Goal: Use online tool/utility: Utilize a website feature to perform a specific function

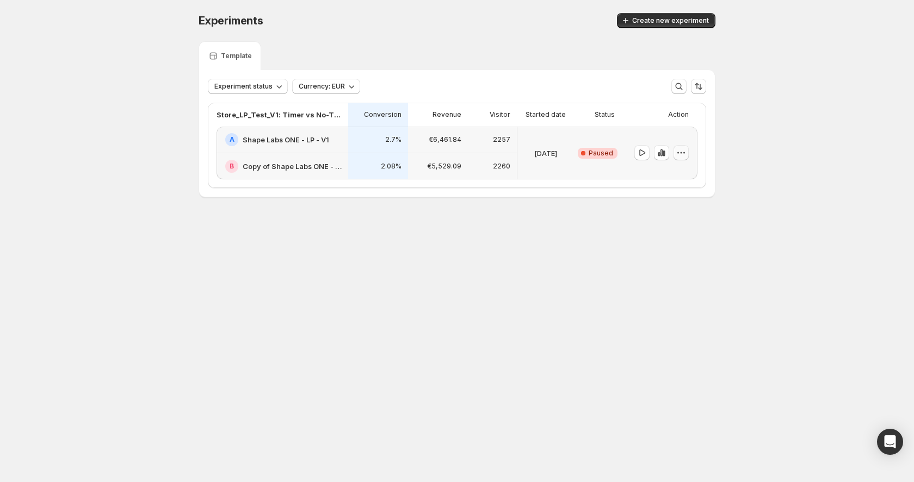
click at [683, 153] on icon "button" at bounding box center [680, 152] width 11 height 11
click at [675, 213] on span "End experiment" at bounding box center [688, 212] width 53 height 9
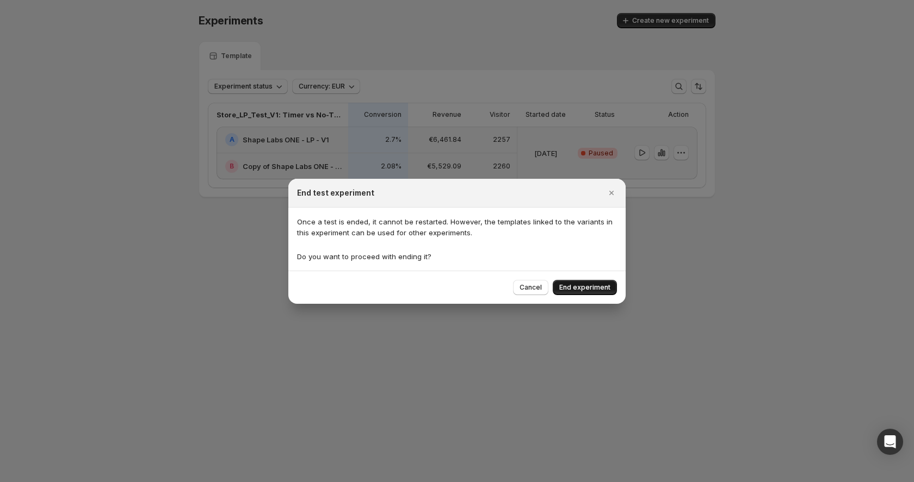
click at [576, 284] on span "End experiment" at bounding box center [584, 287] width 51 height 9
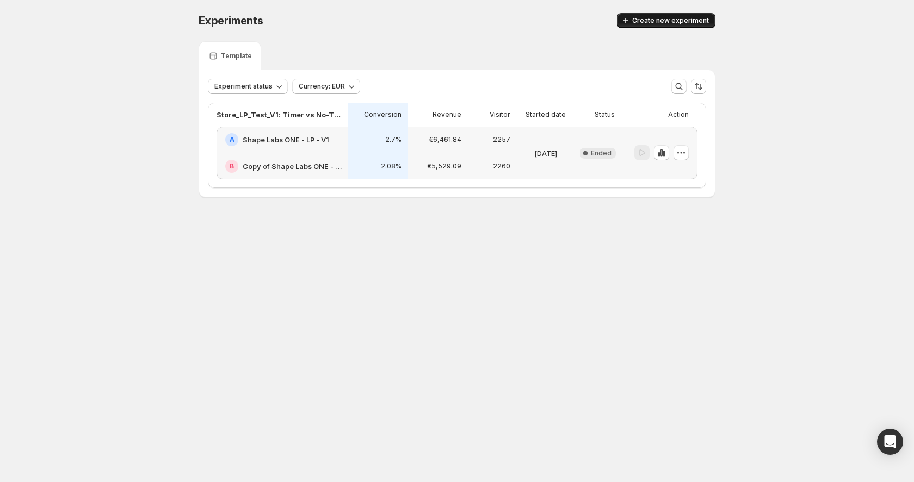
click at [651, 20] on span "Create new experiment" at bounding box center [670, 20] width 77 height 9
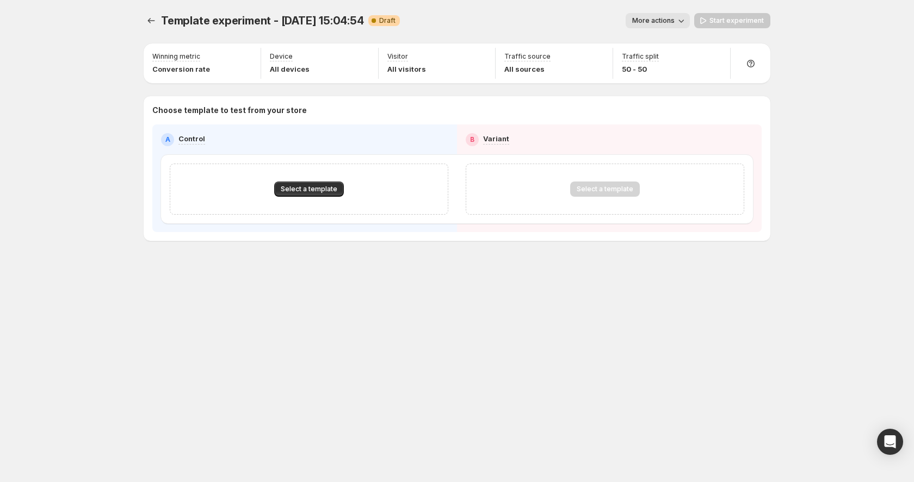
click at [327, 179] on div "Select a template" at bounding box center [309, 189] width 278 height 51
click at [323, 184] on button "Select a template" at bounding box center [309, 189] width 70 height 15
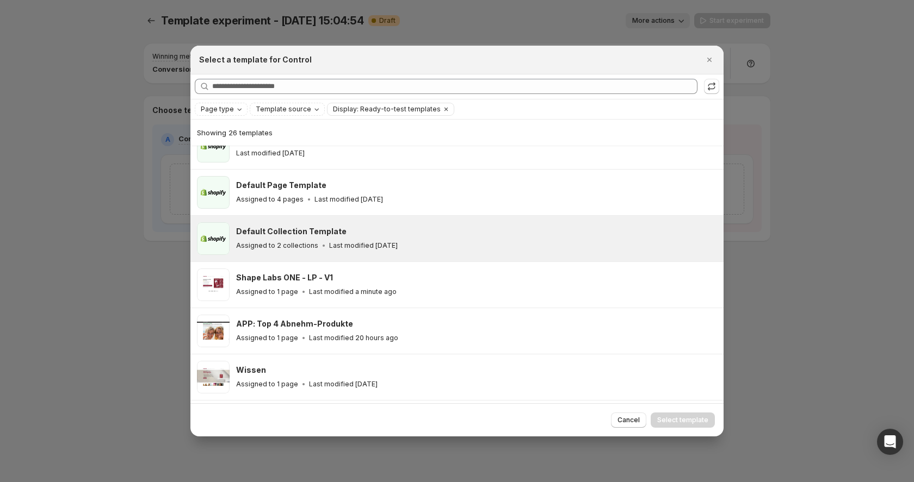
scroll to position [72, 0]
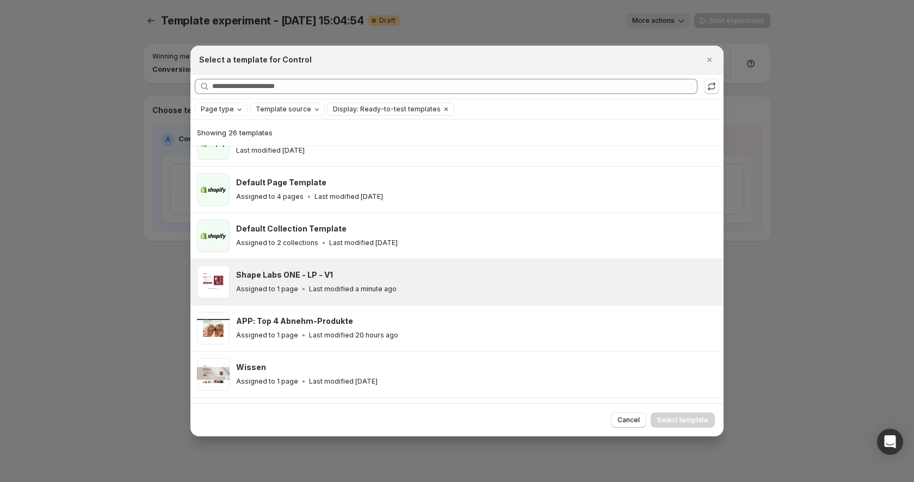
click at [371, 276] on div "Shape Labs ONE - LP - V1" at bounding box center [474, 275] width 477 height 11
click at [686, 415] on button "Select template" at bounding box center [682, 420] width 64 height 15
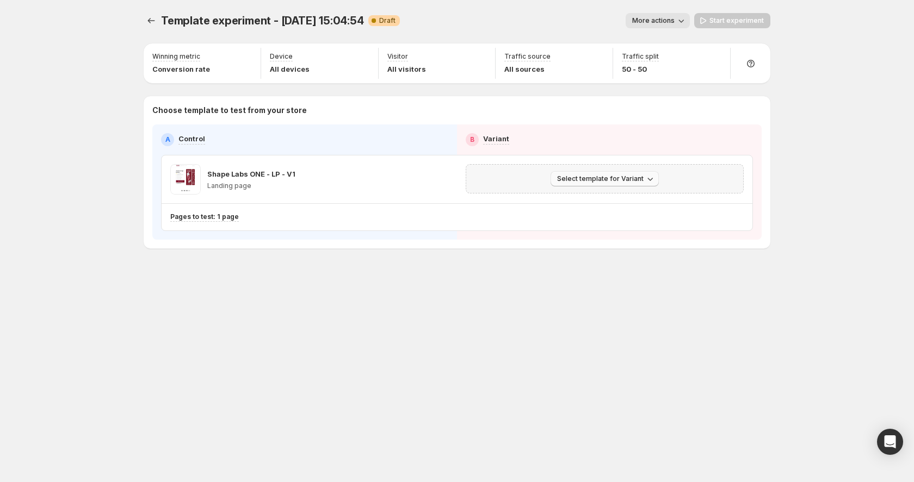
click at [627, 171] on button "Select template for Variant" at bounding box center [604, 178] width 108 height 15
click at [594, 204] on span "Select an existing template" at bounding box center [597, 201] width 92 height 9
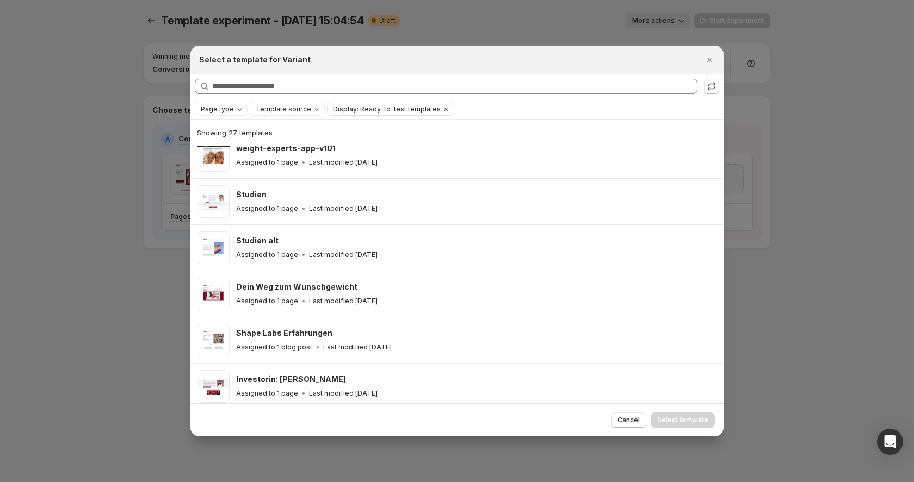
scroll to position [523, 0]
click at [713, 60] on icon "Close" at bounding box center [709, 59] width 11 height 11
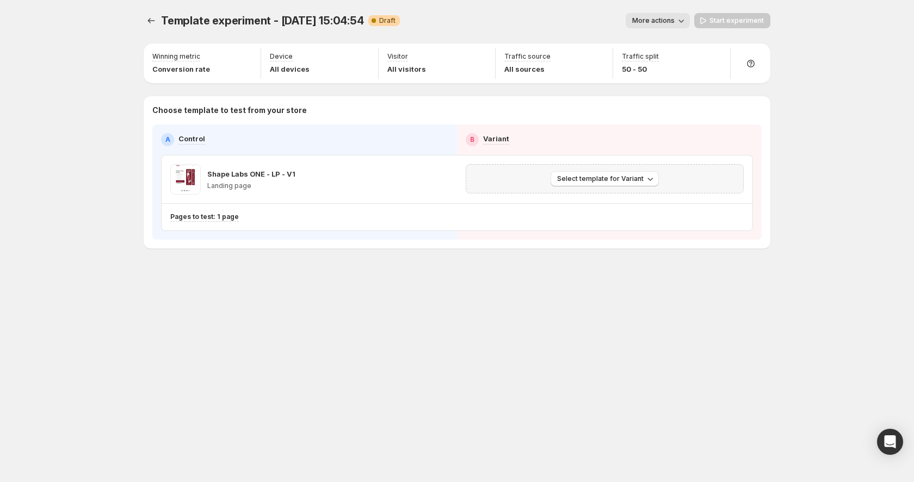
click at [634, 189] on div "Select template for Variant" at bounding box center [605, 178] width 278 height 29
click at [632, 180] on span "Select template for Variant" at bounding box center [600, 179] width 86 height 9
click at [601, 218] on span "Create Variant based on Control" at bounding box center [606, 220] width 111 height 9
click at [727, 21] on span "Start experiment" at bounding box center [736, 20] width 54 height 9
